Goal: Transaction & Acquisition: Subscribe to service/newsletter

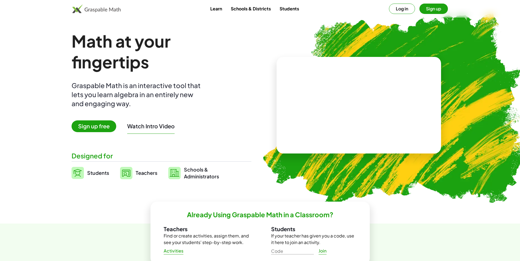
click at [99, 124] on span "Sign up free" at bounding box center [94, 127] width 45 height 12
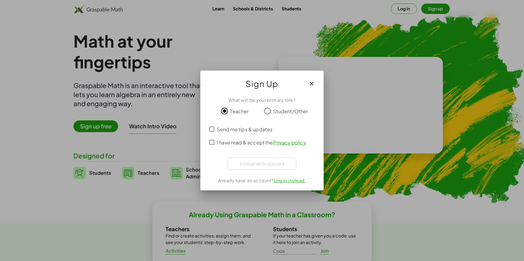
click at [259, 161] on div "Sign up with Google Sign in with Google Sign in with Google. Opens in new tab" at bounding box center [262, 164] width 69 height 12
click at [290, 140] on link "Privacy policy" at bounding box center [289, 142] width 33 height 6
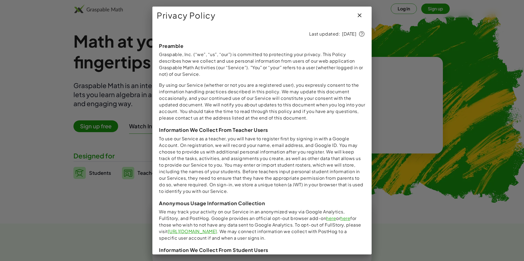
click at [356, 15] on icon "button" at bounding box center [359, 15] width 7 height 7
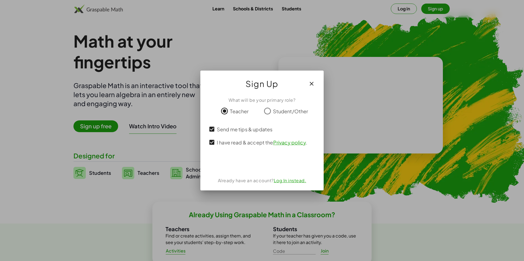
drag, startPoint x: 281, startPoint y: 82, endPoint x: 263, endPoint y: 96, distance: 22.9
click at [263, 96] on div "Sign Up What will be your primary role? Teacher Student/Other Send me tips & up…" at bounding box center [261, 131] width 123 height 120
drag, startPoint x: 262, startPoint y: 96, endPoint x: 313, endPoint y: 81, distance: 53.1
click at [313, 81] on icon "button" at bounding box center [311, 84] width 7 height 7
click at [311, 83] on icon "button" at bounding box center [311, 84] width 7 height 7
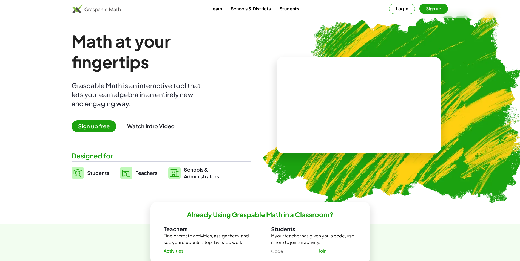
click at [407, 6] on button "Log in" at bounding box center [402, 9] width 26 height 10
